Goal: Communication & Community: Participate in discussion

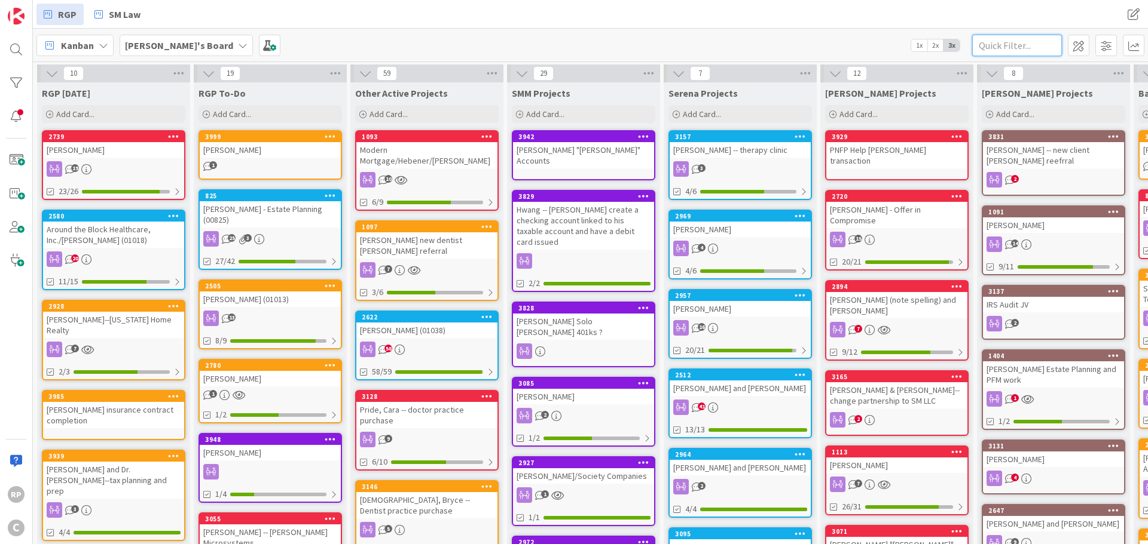
click at [1014, 39] on input "text" at bounding box center [1017, 46] width 90 height 22
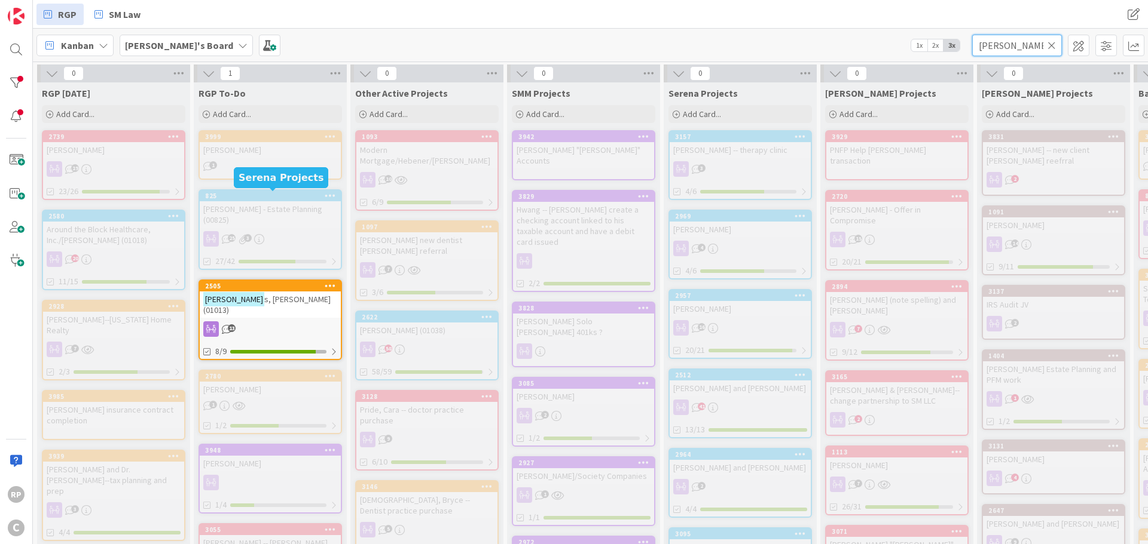
type input "[PERSON_NAME]"
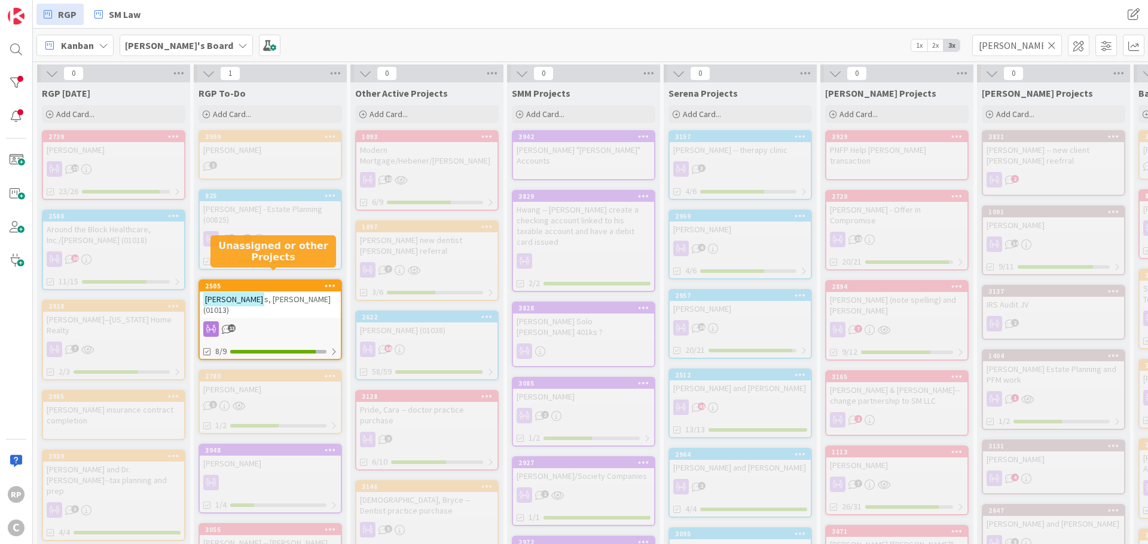
click at [292, 282] on div "2505" at bounding box center [273, 286] width 136 height 8
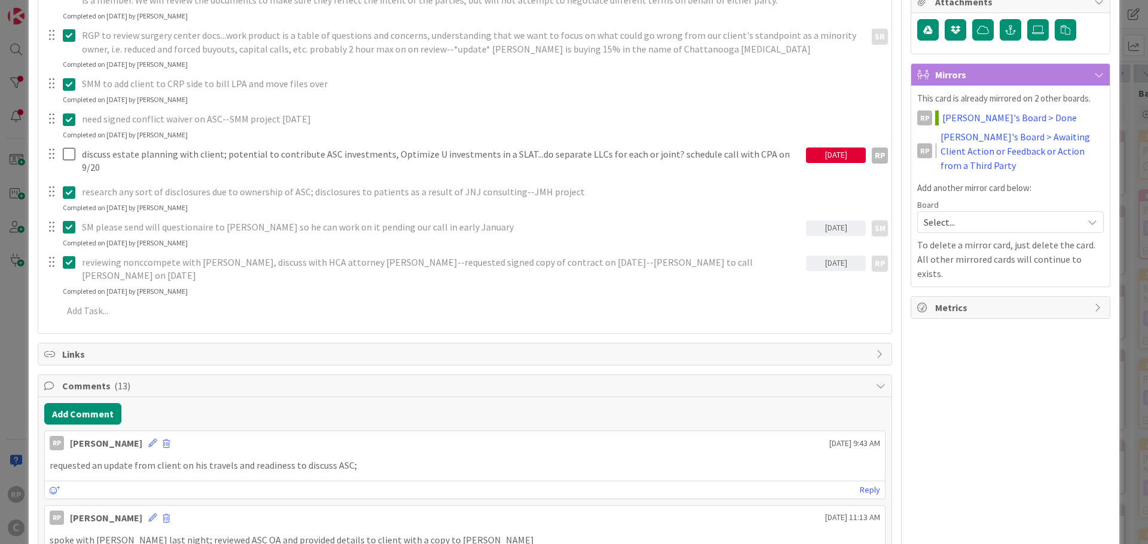
scroll to position [359, 0]
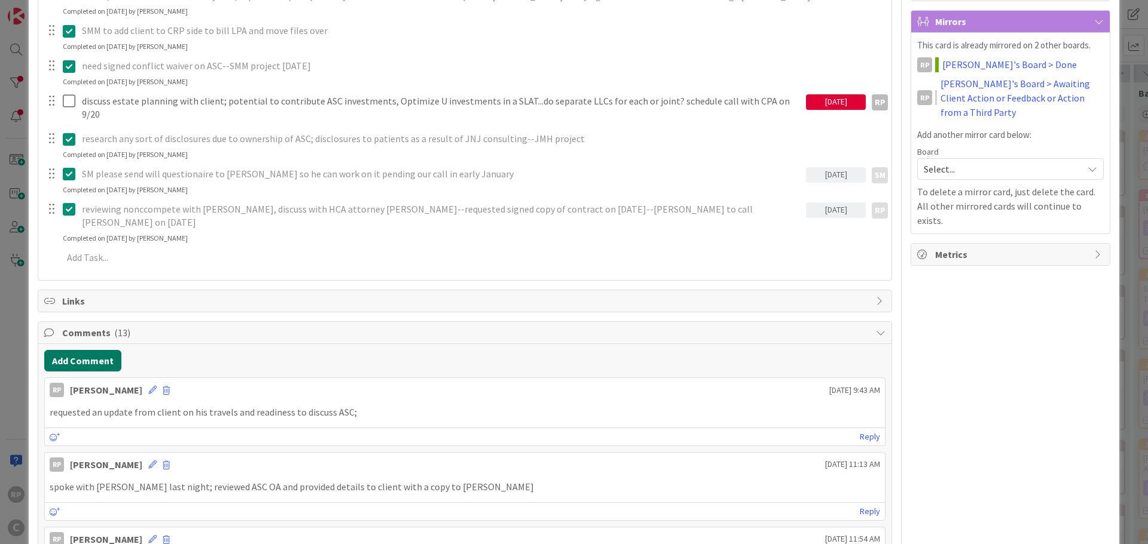
click at [97, 350] on button "Add Comment" at bounding box center [82, 361] width 77 height 22
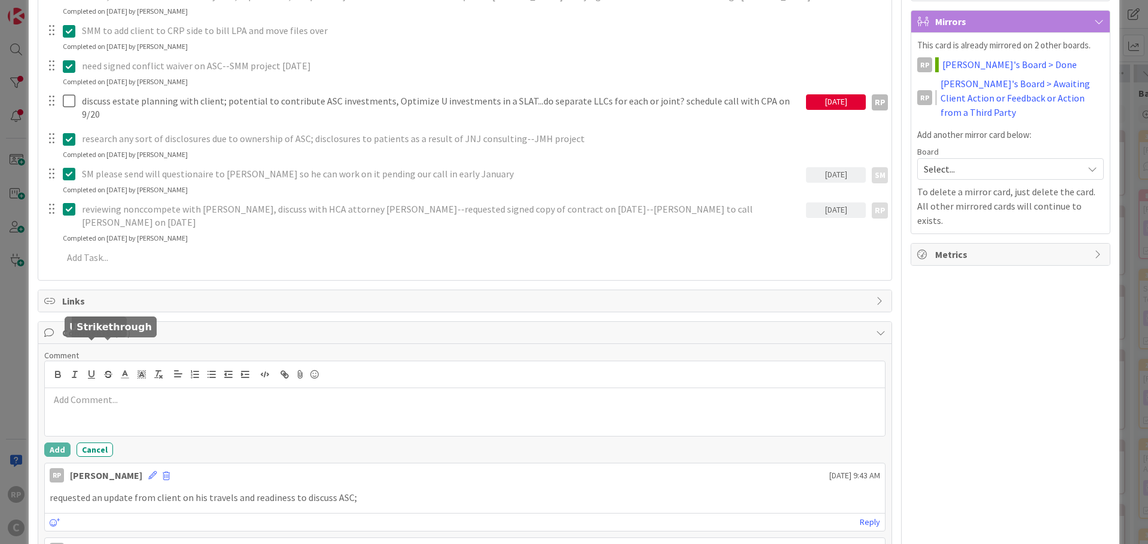
click at [103, 393] on p at bounding box center [465, 400] width 830 height 14
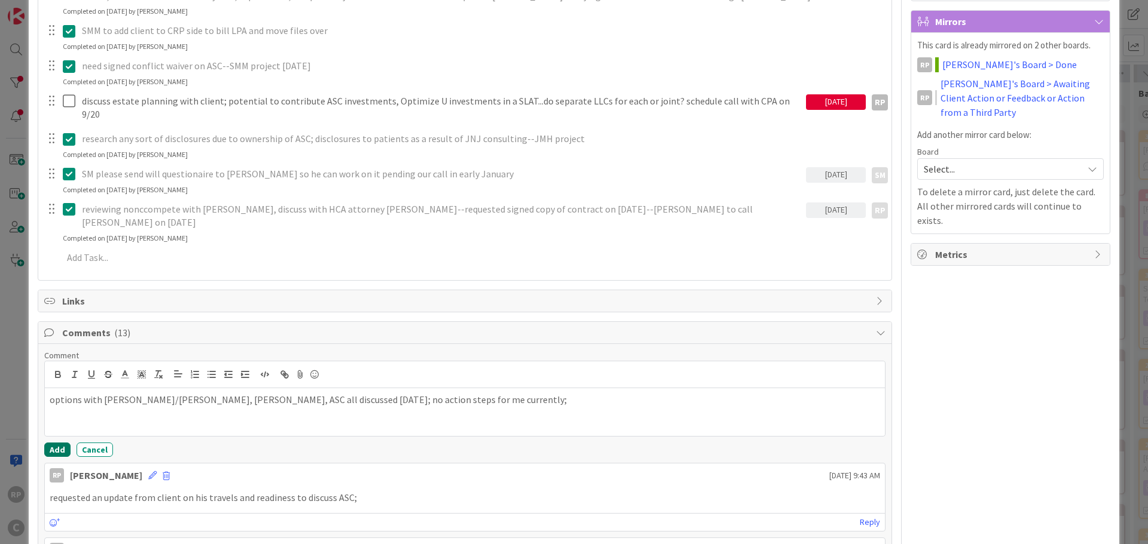
click at [68, 443] on button "Add" at bounding box center [57, 450] width 26 height 14
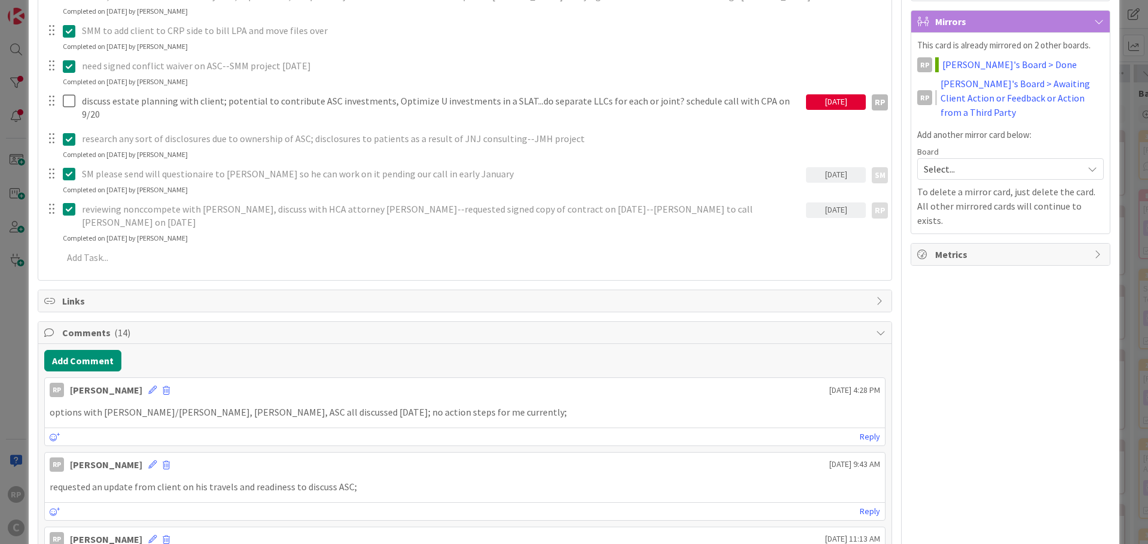
scroll to position [0, 0]
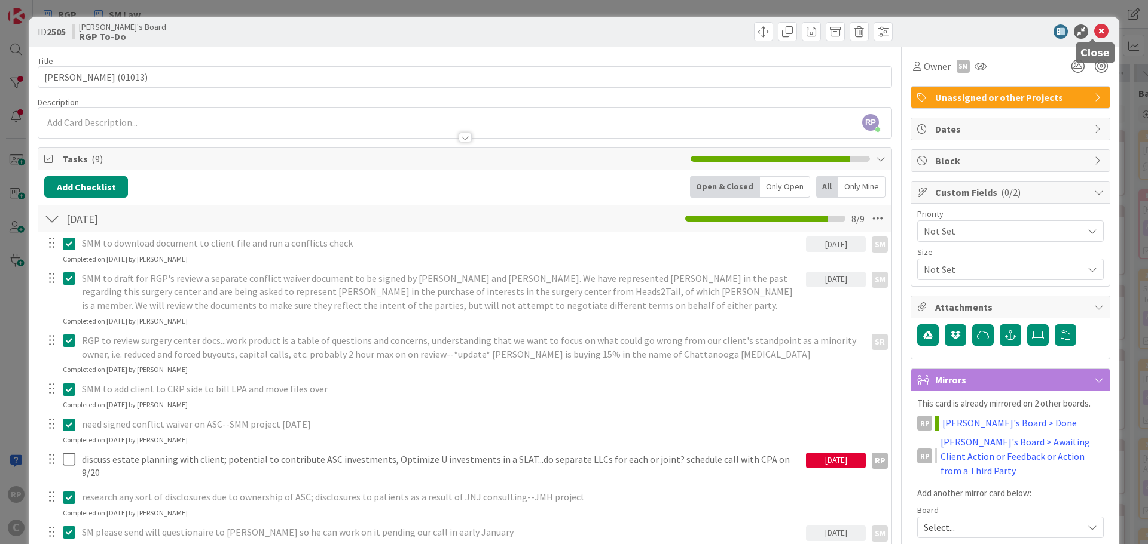
click at [1095, 33] on icon at bounding box center [1101, 32] width 14 height 14
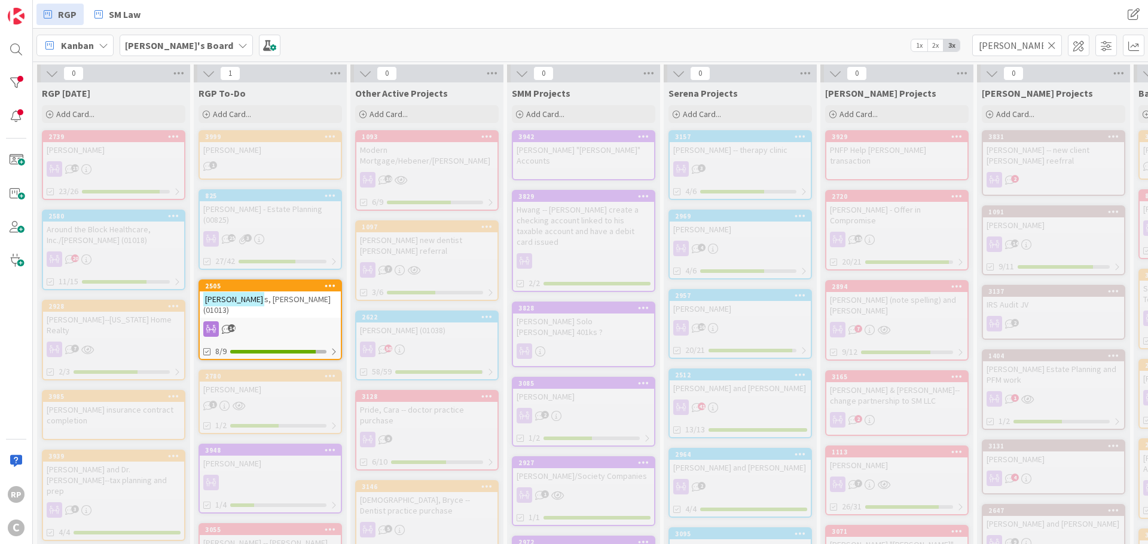
click at [1053, 44] on icon at bounding box center [1051, 45] width 8 height 11
